Goal: Navigation & Orientation: Find specific page/section

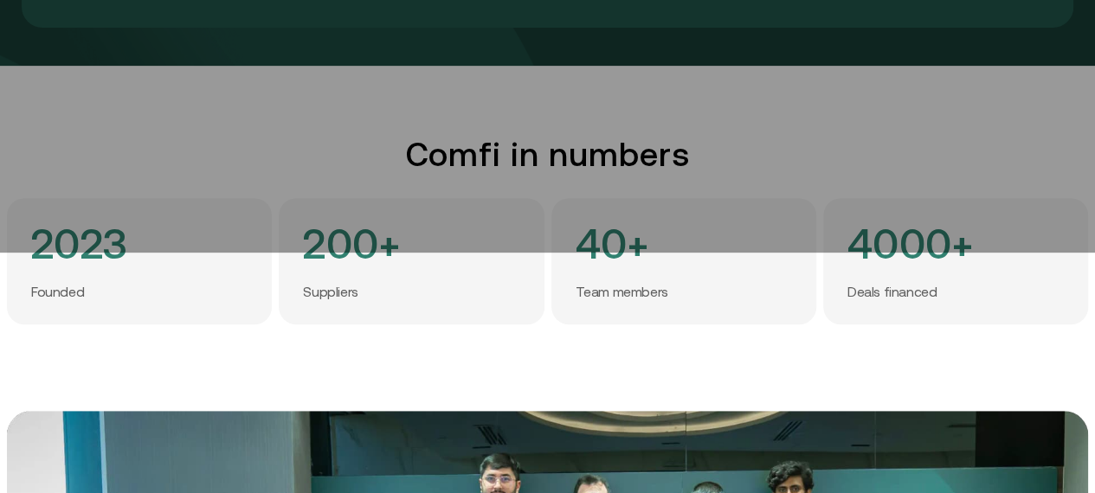
scroll to position [403, 0]
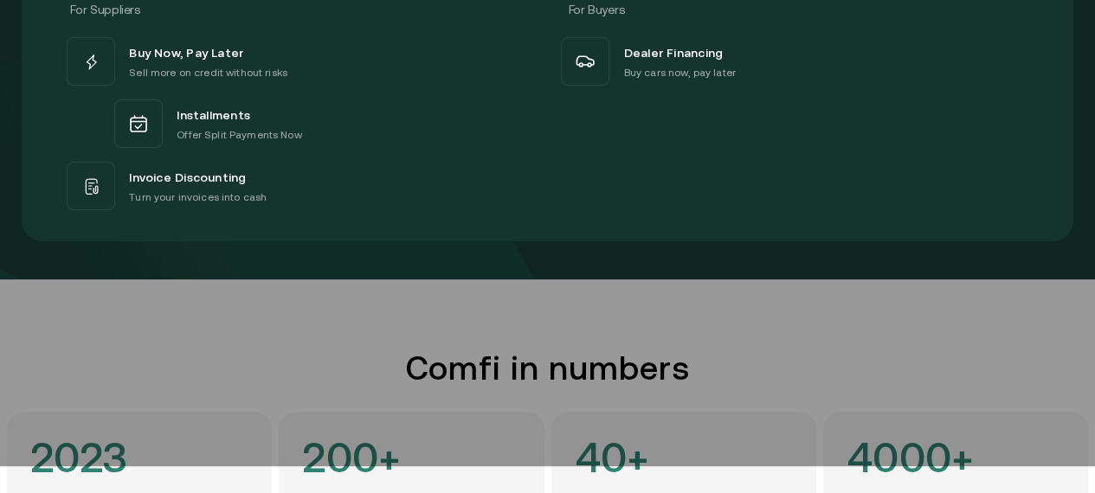
scroll to position [0, 0]
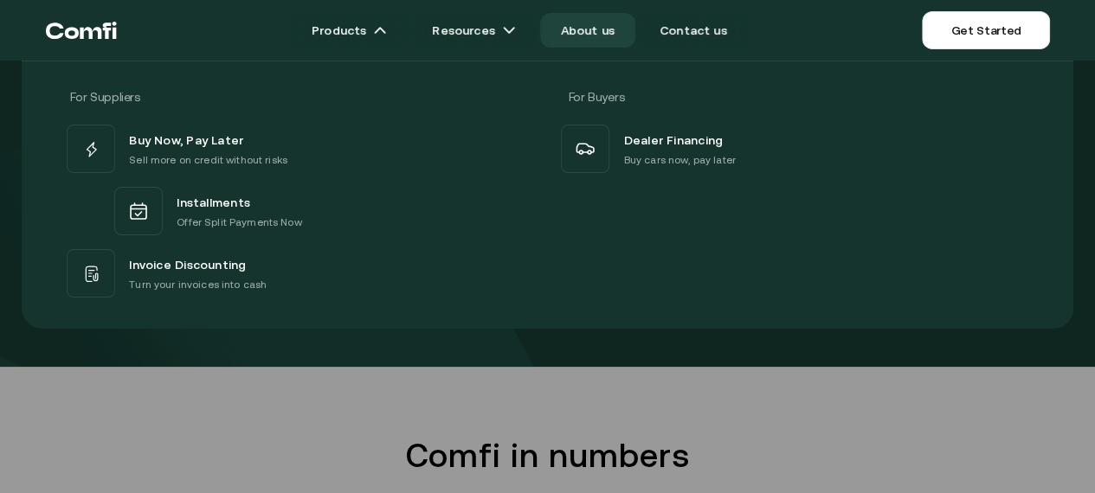
click at [117, 23] on icon "Return to the top of the Comfi home page" at bounding box center [81, 30] width 71 height 52
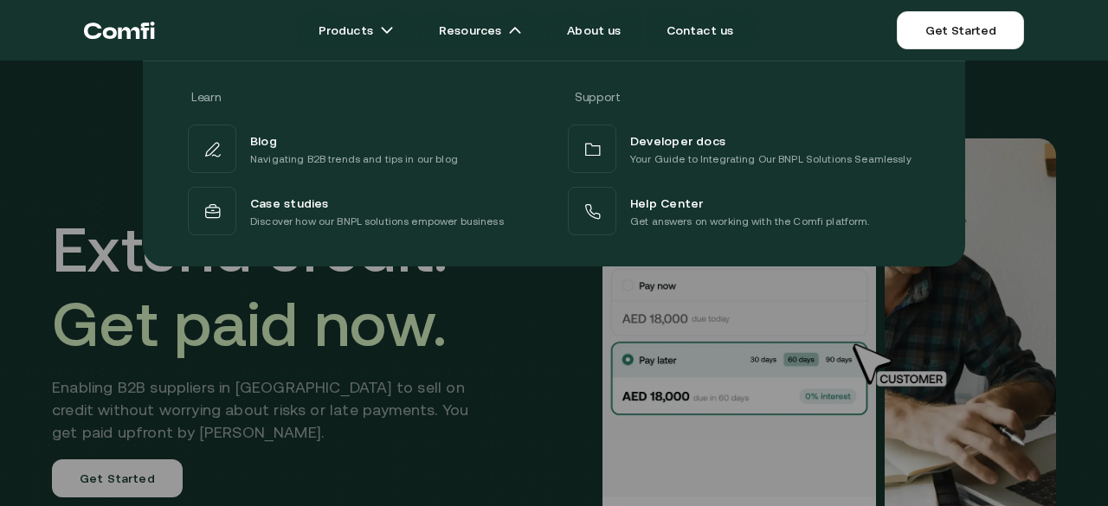
click at [90, 132] on div "Learn Support Blog Navigating B2B trends and tips in our blog Developer docs Yo…" at bounding box center [554, 157] width 1108 height 219
